Goal: Task Accomplishment & Management: Use online tool/utility

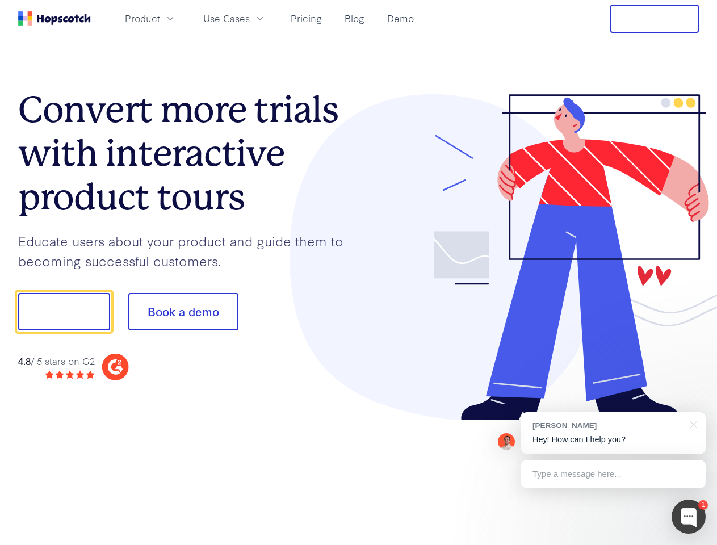
click at [359, 272] on div at bounding box center [529, 257] width 340 height 326
click at [160, 18] on span "Product" at bounding box center [142, 18] width 35 height 14
click at [250, 18] on span "Use Cases" at bounding box center [226, 18] width 47 height 14
click at [654, 19] on button "Free Trial" at bounding box center [654, 19] width 89 height 28
click at [64, 311] on button "Show me!" at bounding box center [64, 311] width 92 height 37
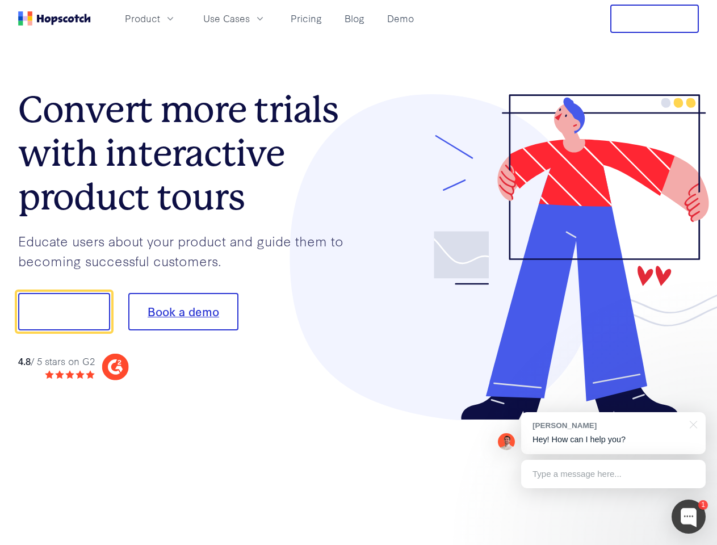
click at [183, 311] on button "Book a demo" at bounding box center [183, 311] width 110 height 37
click at [688, 516] on div at bounding box center [688, 516] width 34 height 34
click at [613, 433] on div "[PERSON_NAME] Hey! How can I help you?" at bounding box center [613, 433] width 184 height 42
click at [691, 423] on div at bounding box center [598, 310] width 213 height 378
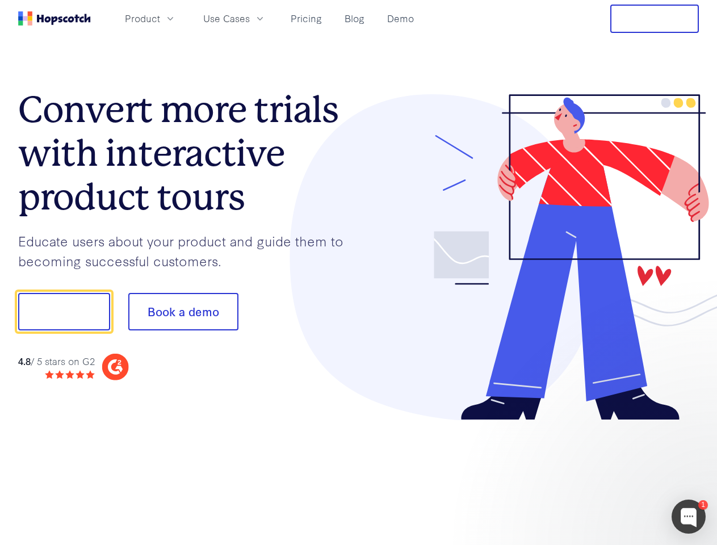
click at [613, 474] on div at bounding box center [598, 386] width 213 height 226
